Goal: Navigation & Orientation: Find specific page/section

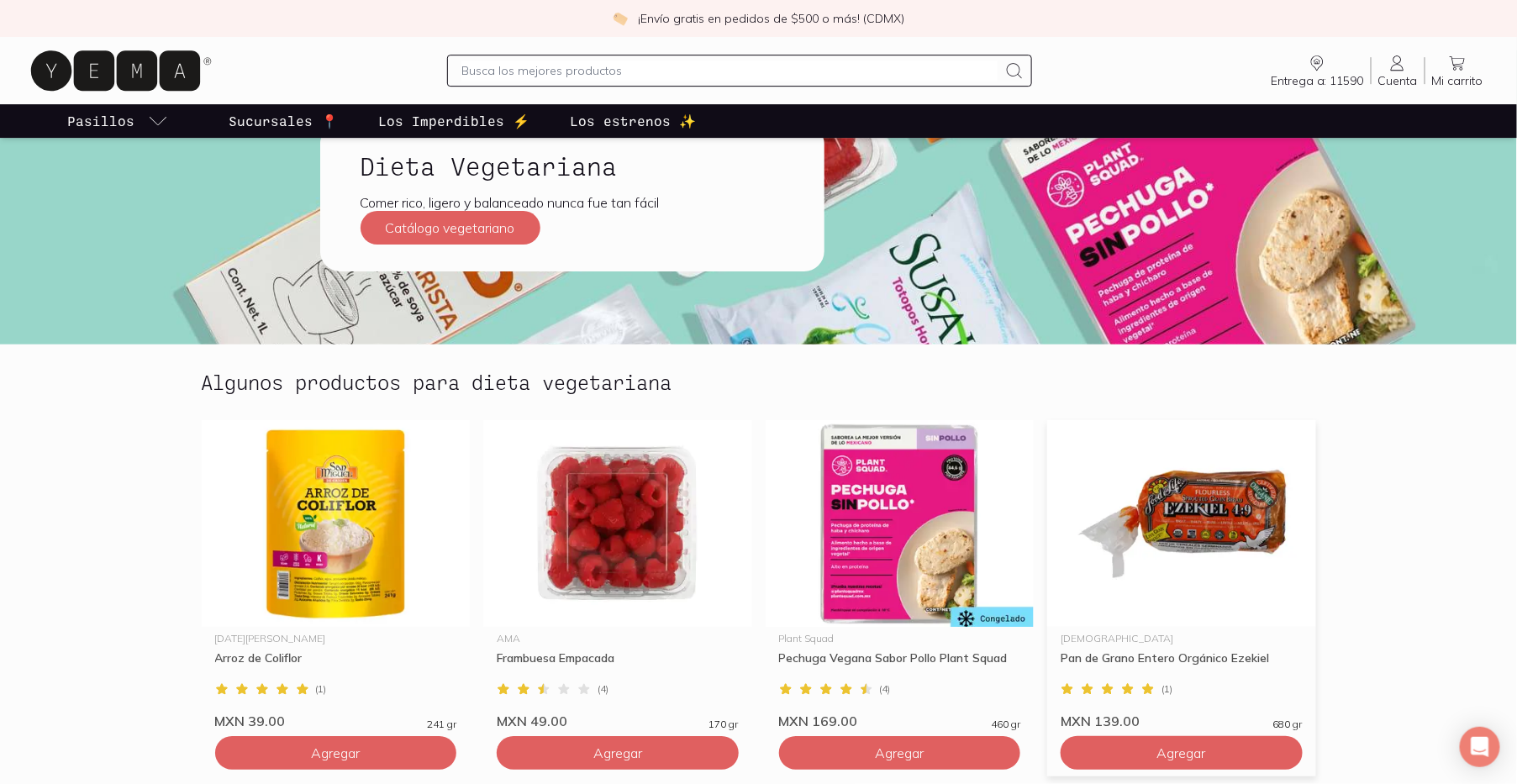
scroll to position [4853, 0]
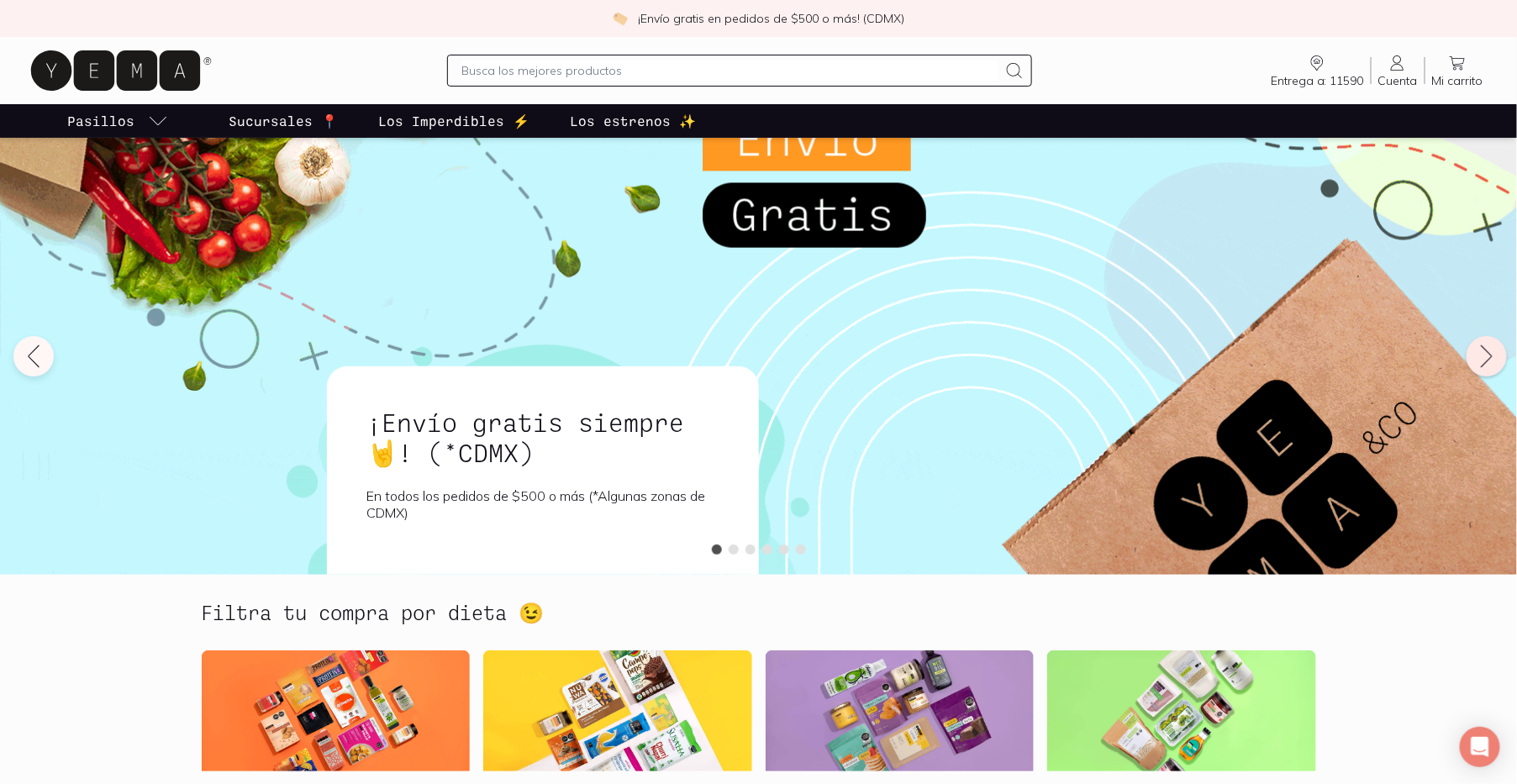
click at [1484, 359] on icon at bounding box center [1486, 356] width 27 height 27
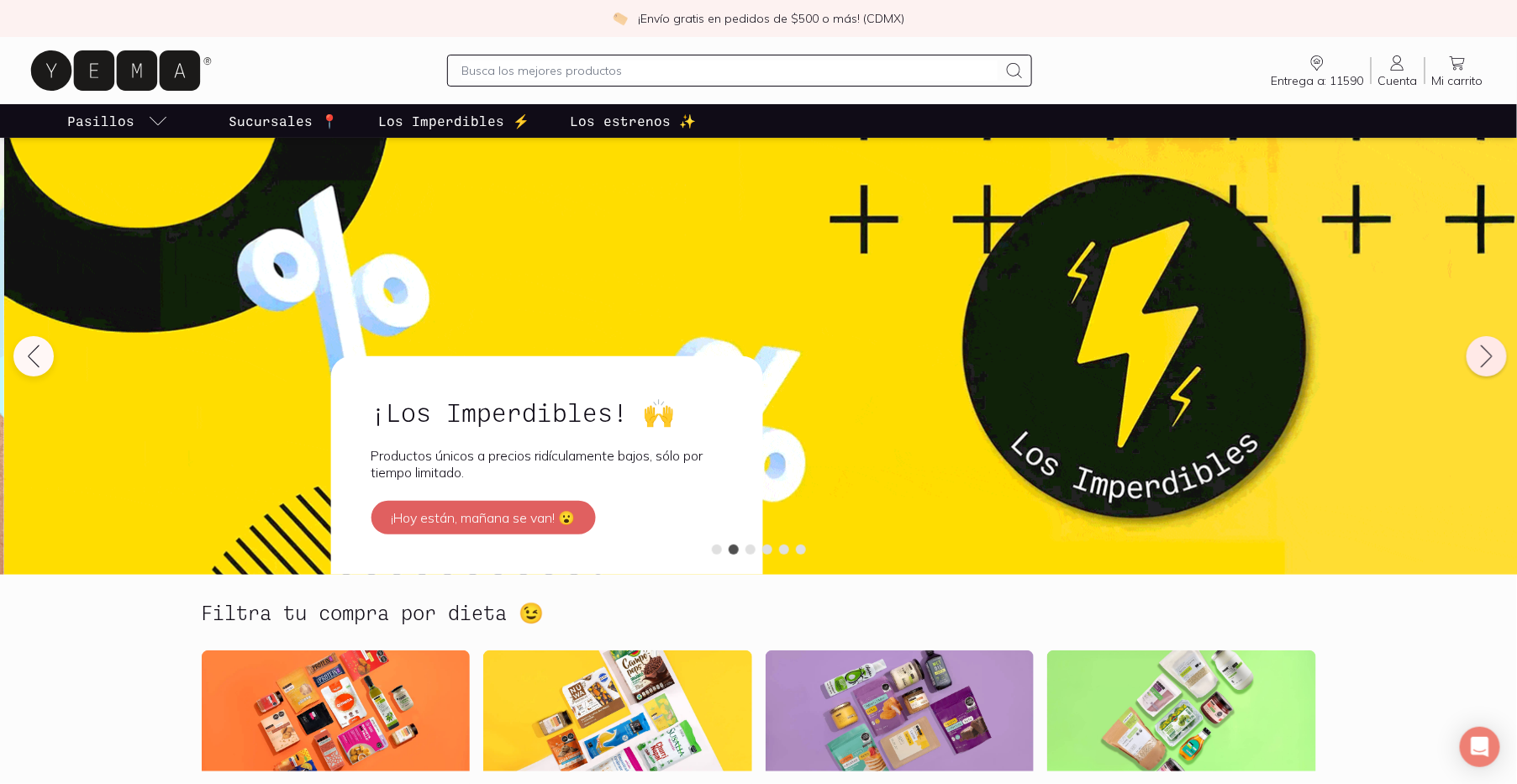
click at [1484, 359] on icon at bounding box center [1486, 356] width 27 height 27
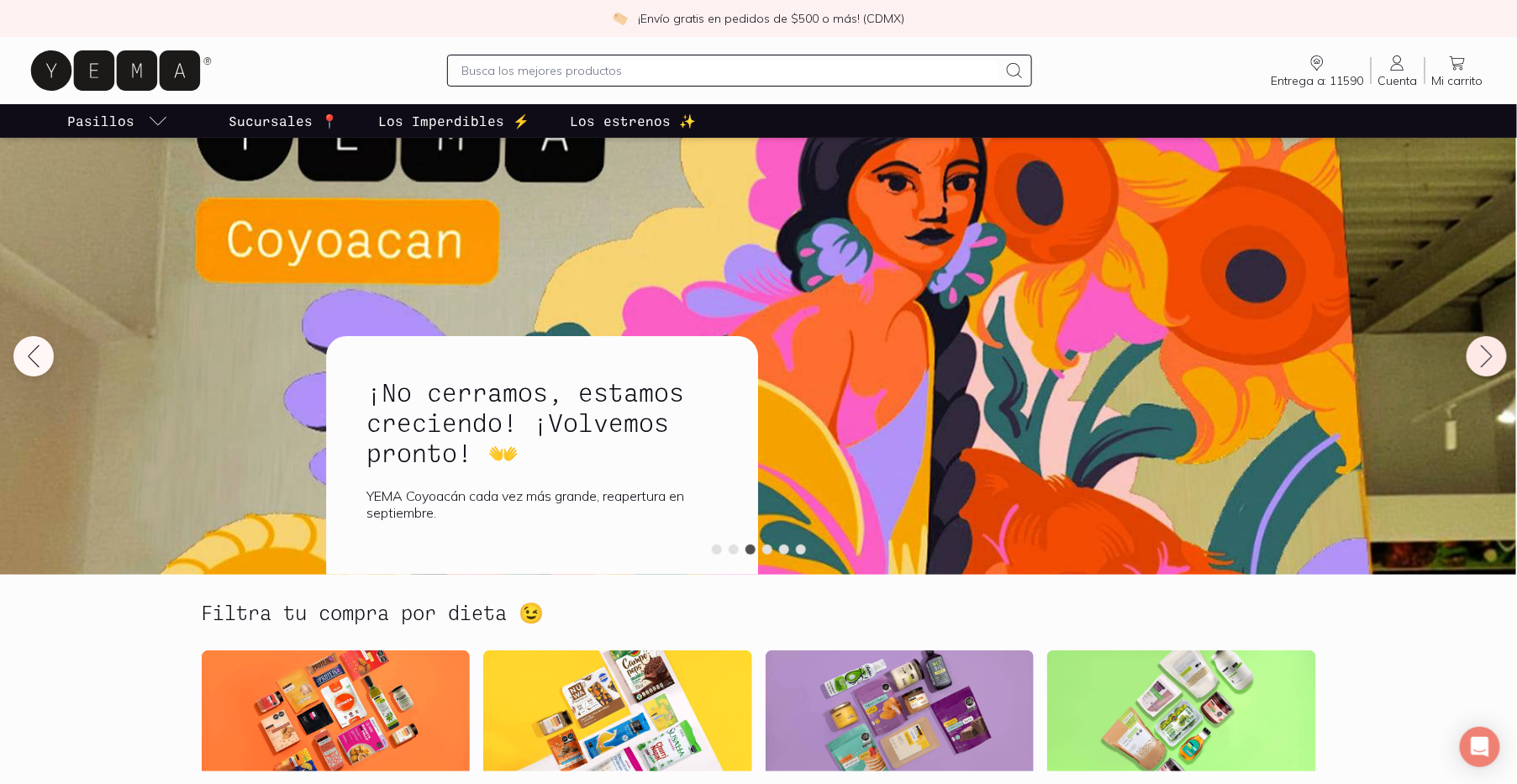
click at [1484, 359] on icon at bounding box center [1486, 356] width 27 height 27
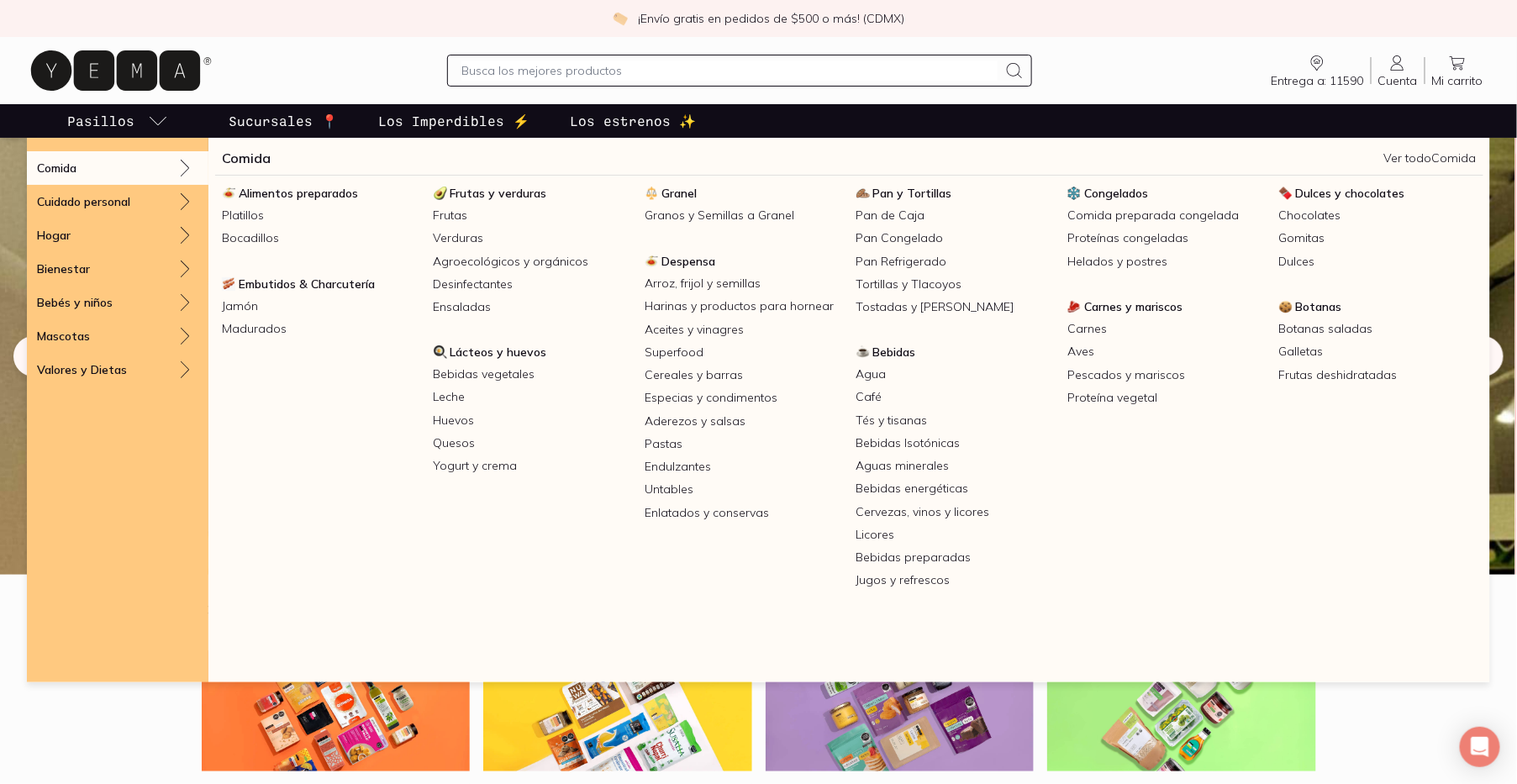
click at [147, 107] on link "Pasillos" at bounding box center [118, 121] width 108 height 33
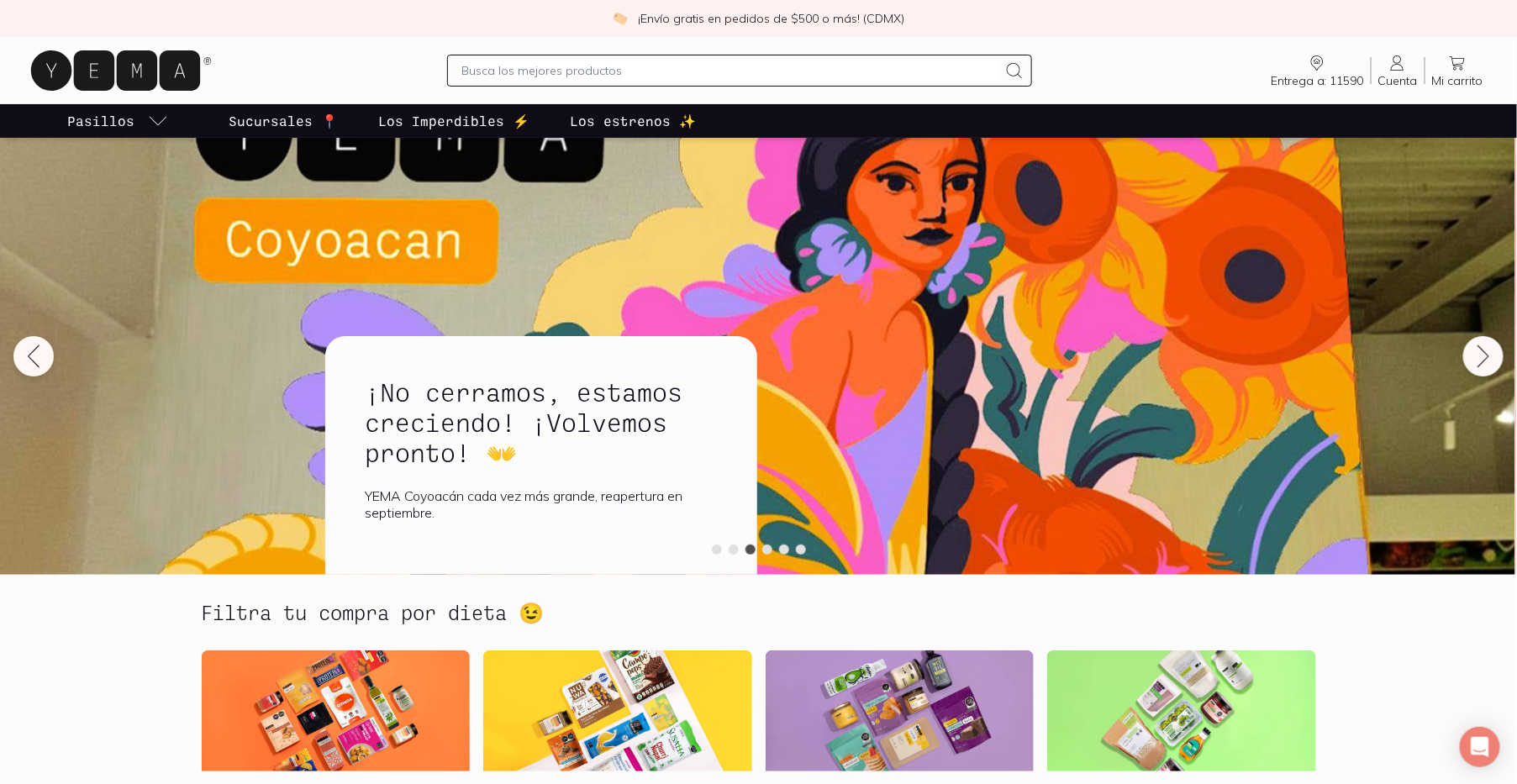
click at [147, 107] on link "Pasillos" at bounding box center [118, 121] width 108 height 33
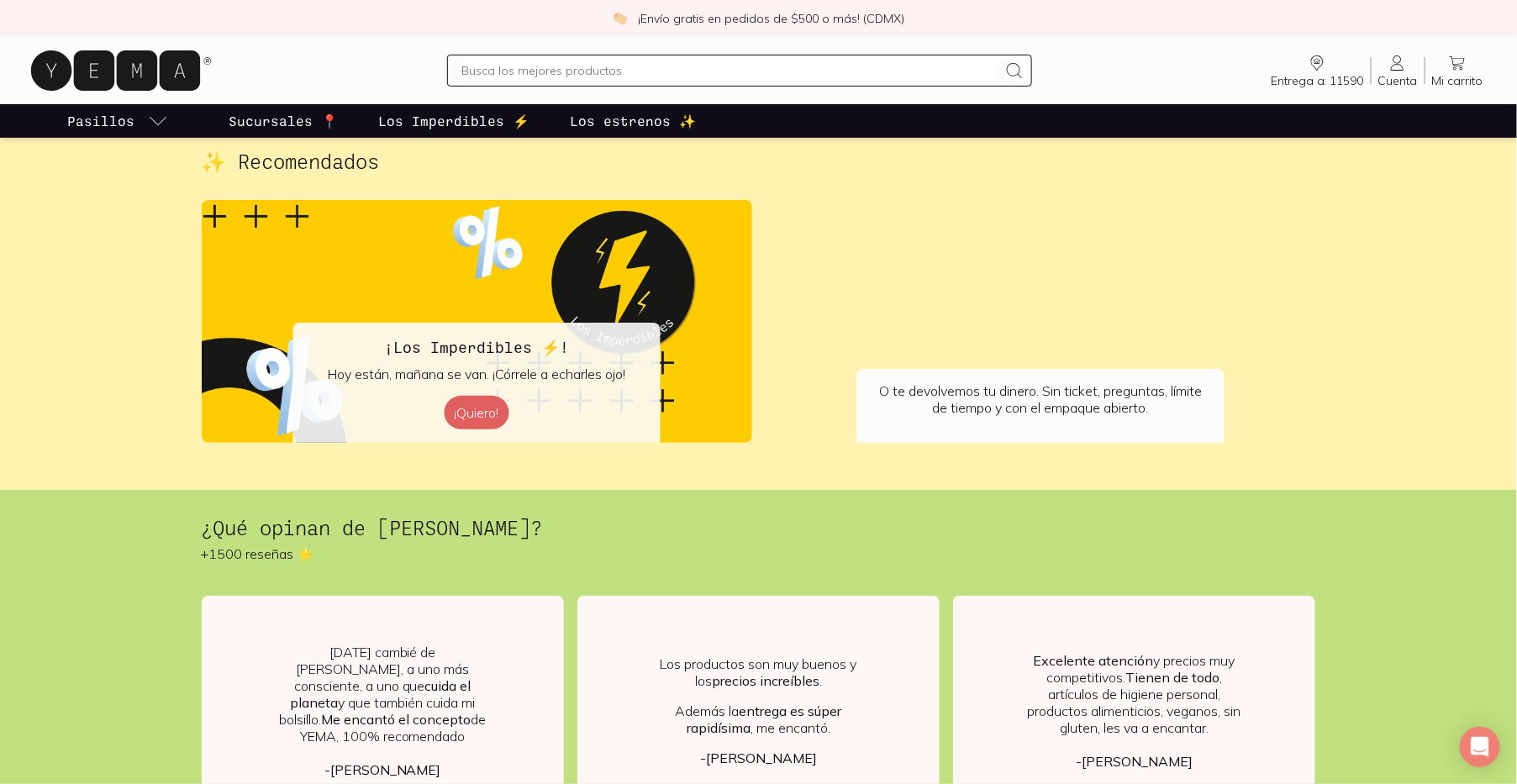
scroll to position [2521, 0]
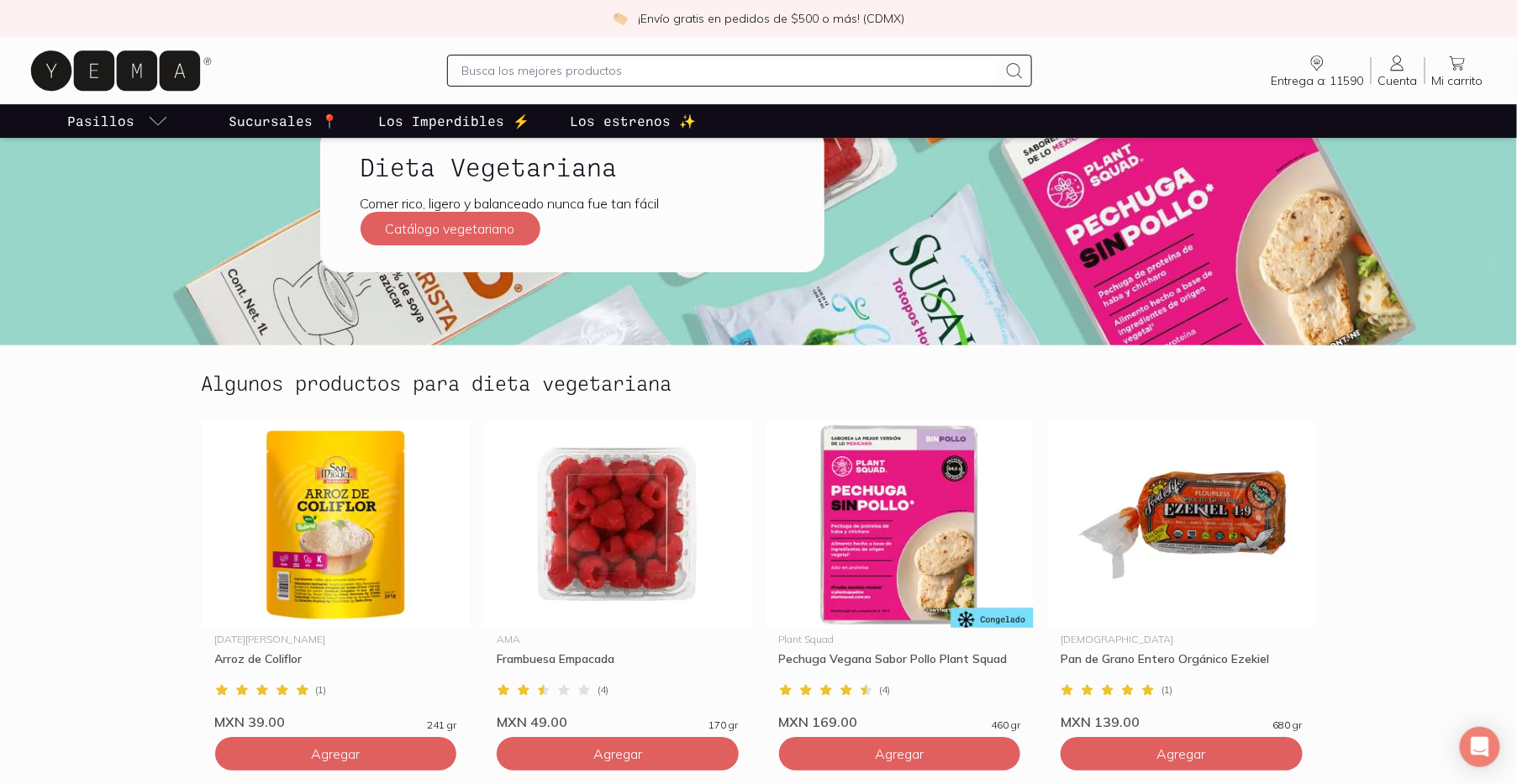
scroll to position [5186, 0]
